Goal: Navigation & Orientation: Go to known website

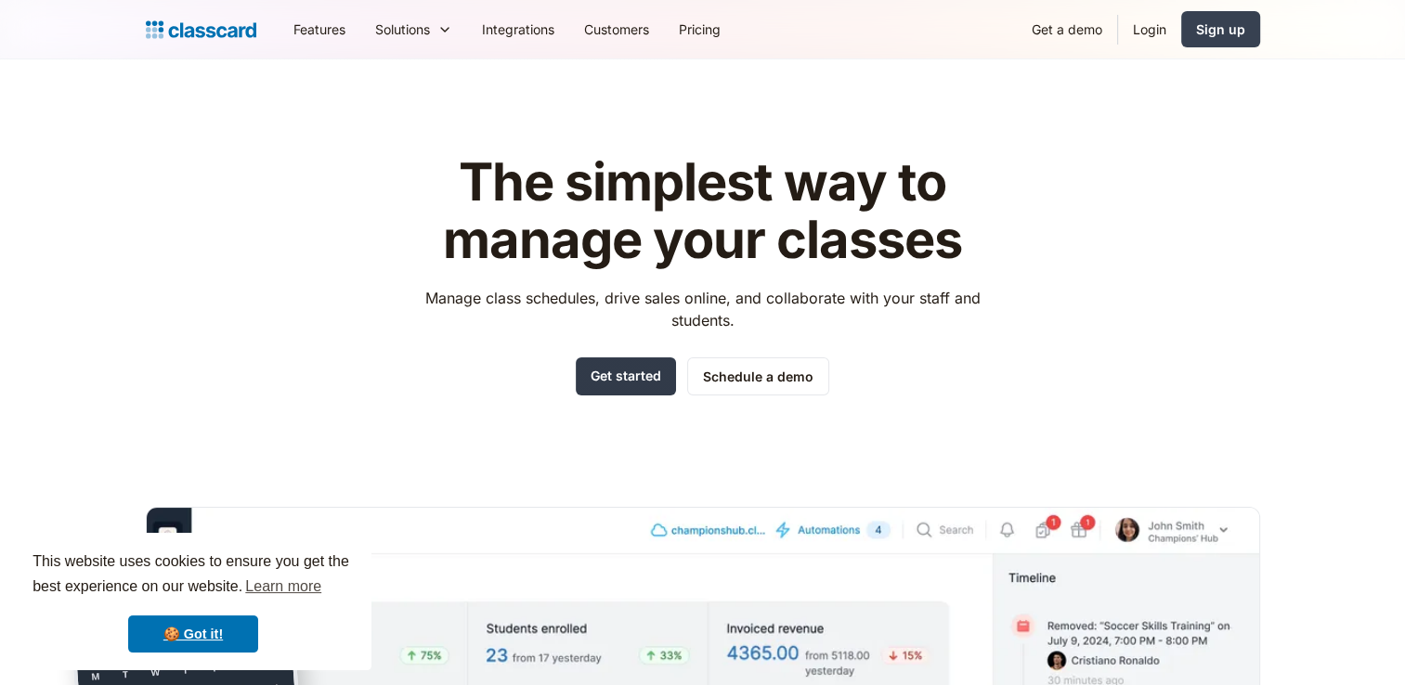
click at [622, 379] on link "Get started" at bounding box center [626, 376] width 100 height 38
click at [1148, 32] on link "Login" at bounding box center [1149, 29] width 63 height 42
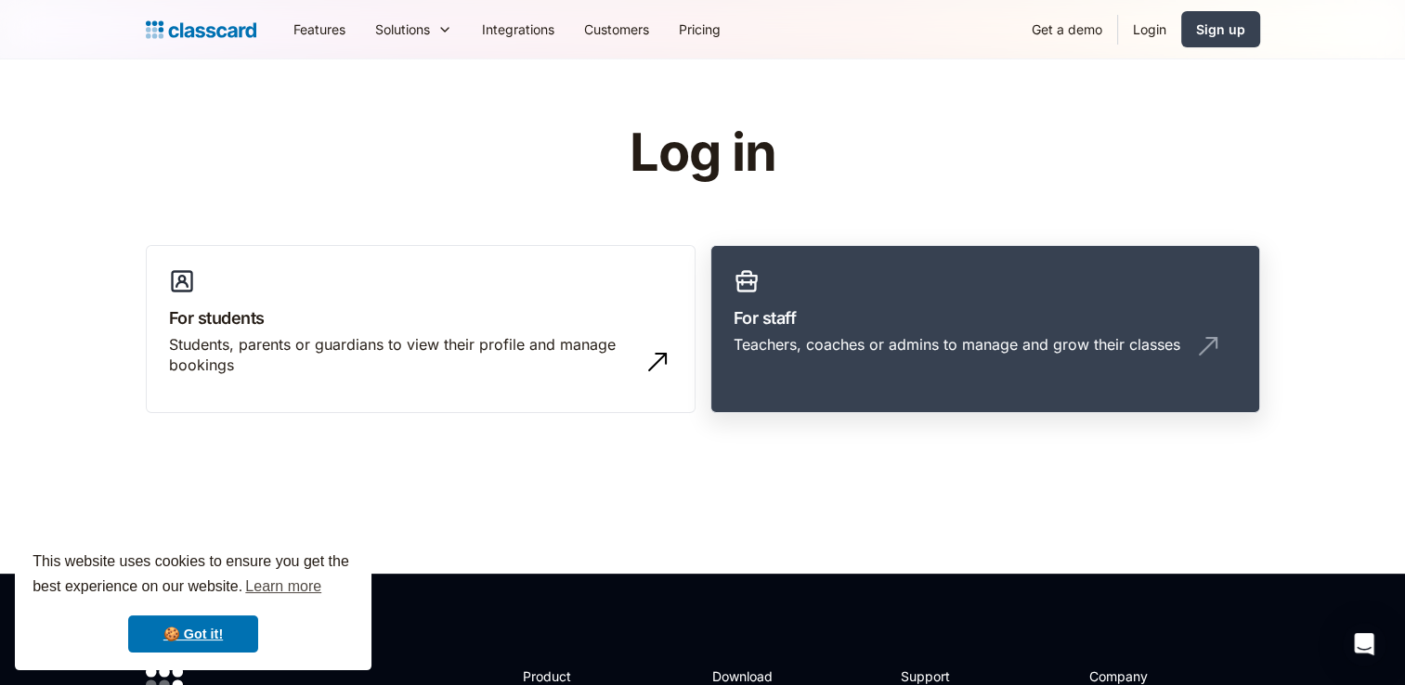
click at [948, 291] on link "For staff Teachers, coaches or admins to manage and grow their classes" at bounding box center [985, 329] width 550 height 169
